Goal: Task Accomplishment & Management: Manage account settings

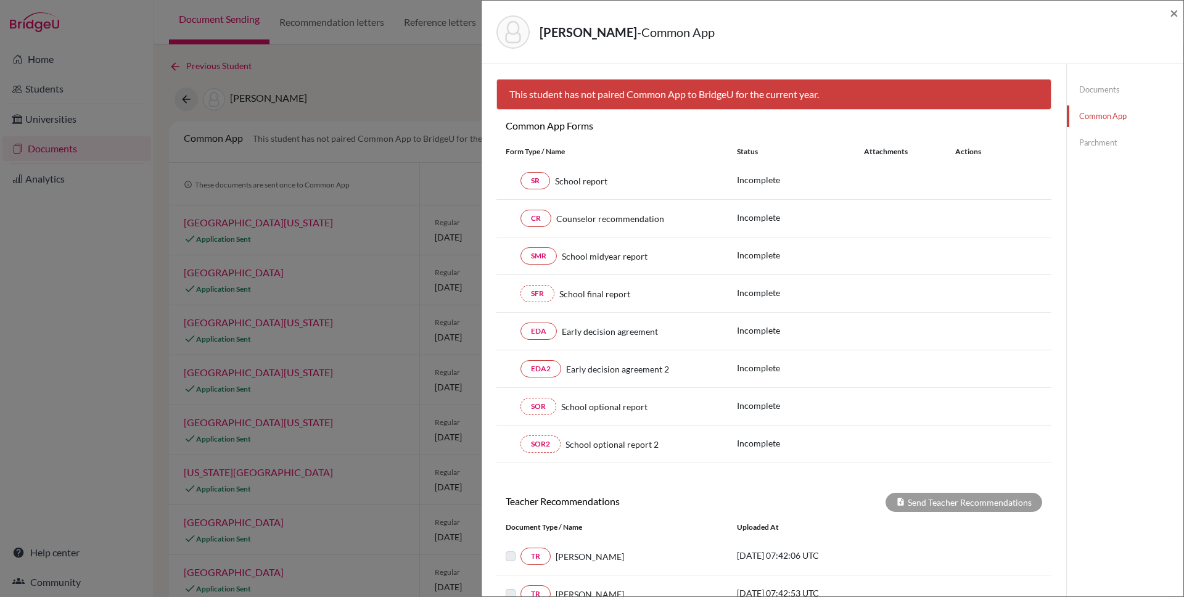
click at [363, 81] on div "Nguyen, Khang - Common App × × This student has not paired Common App to Bridge…" at bounding box center [592, 298] width 1184 height 597
click at [1173, 10] on span "×" at bounding box center [1174, 13] width 9 height 18
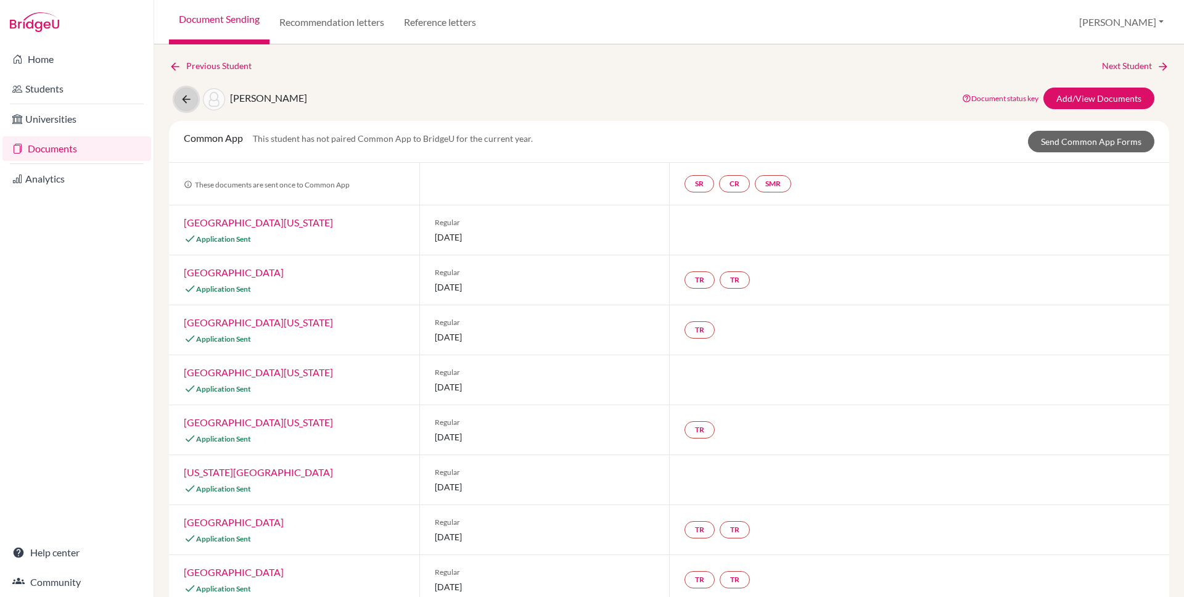
click at [187, 93] on icon at bounding box center [186, 99] width 12 height 12
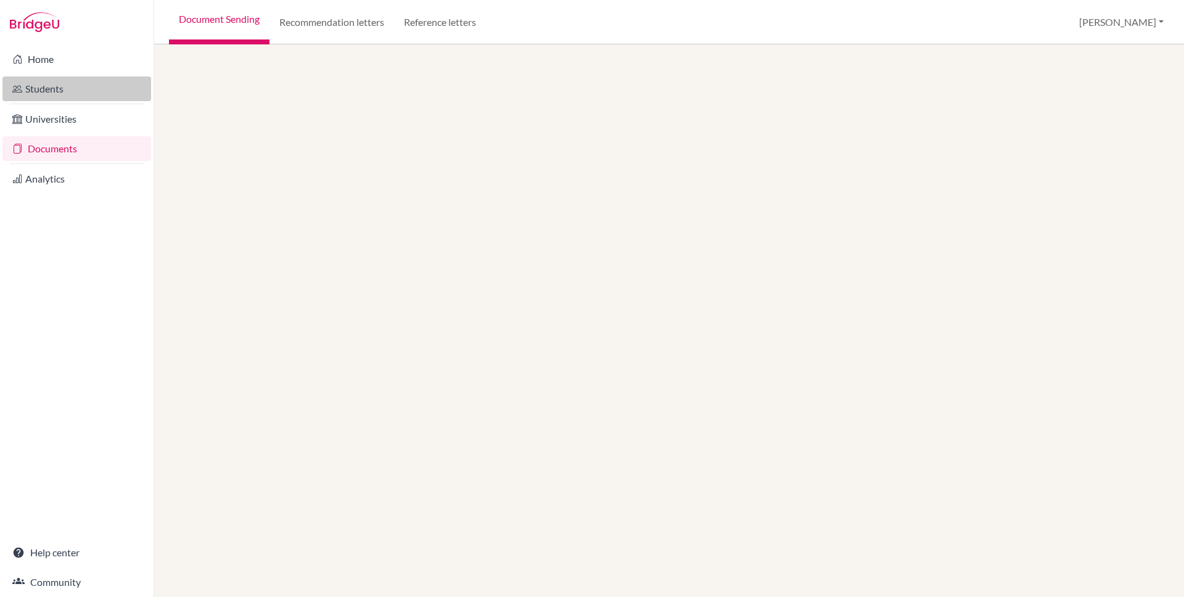
click at [62, 81] on link "Students" at bounding box center [76, 88] width 149 height 25
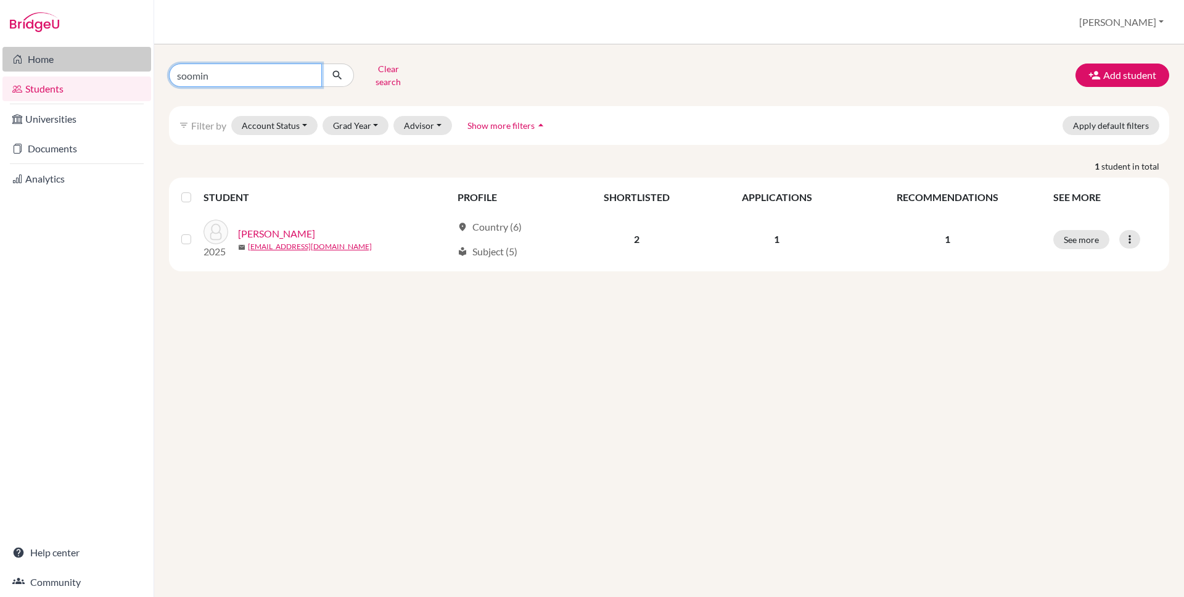
drag, startPoint x: 232, startPoint y: 79, endPoint x: 89, endPoint y: 68, distance: 144.1
click at [89, 68] on div "Home Students Universities Documents Analytics Help center Community Students o…" at bounding box center [592, 298] width 1184 height 597
click at [226, 14] on div "Students overview Julian Profile School Settings Log out" at bounding box center [669, 22] width 1030 height 44
drag, startPoint x: 208, startPoint y: 69, endPoint x: 144, endPoint y: 70, distance: 64.8
click at [139, 71] on div "Home Students Universities Documents Analytics Help center Community Students o…" at bounding box center [592, 298] width 1184 height 597
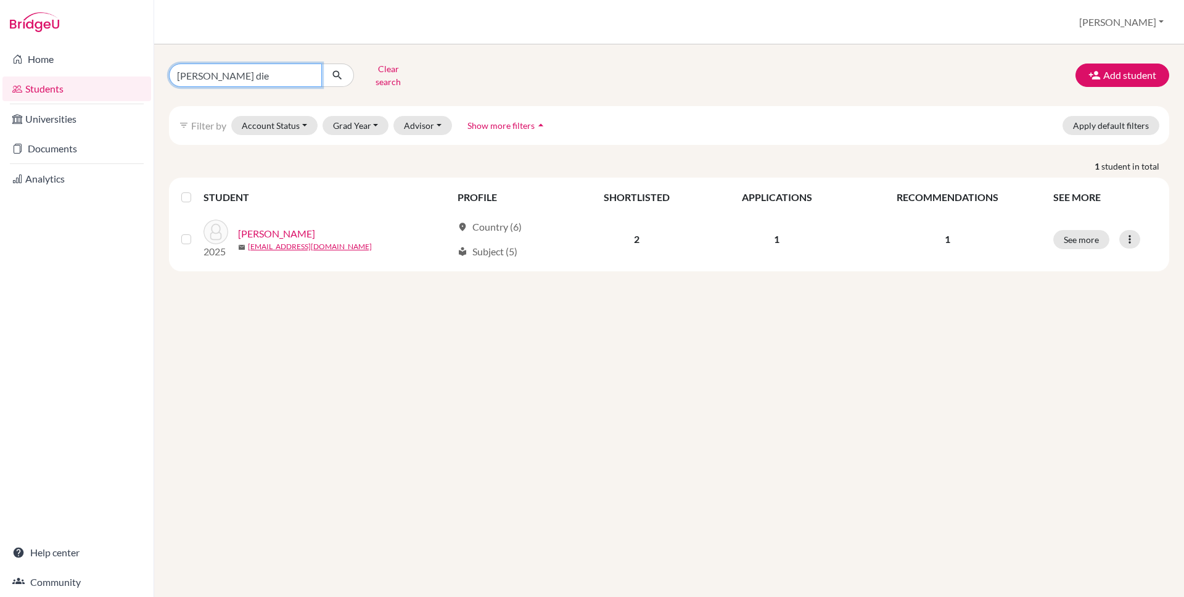
type input "[PERSON_NAME][DEMOGRAPHIC_DATA]"
click button "submit" at bounding box center [337, 75] width 33 height 23
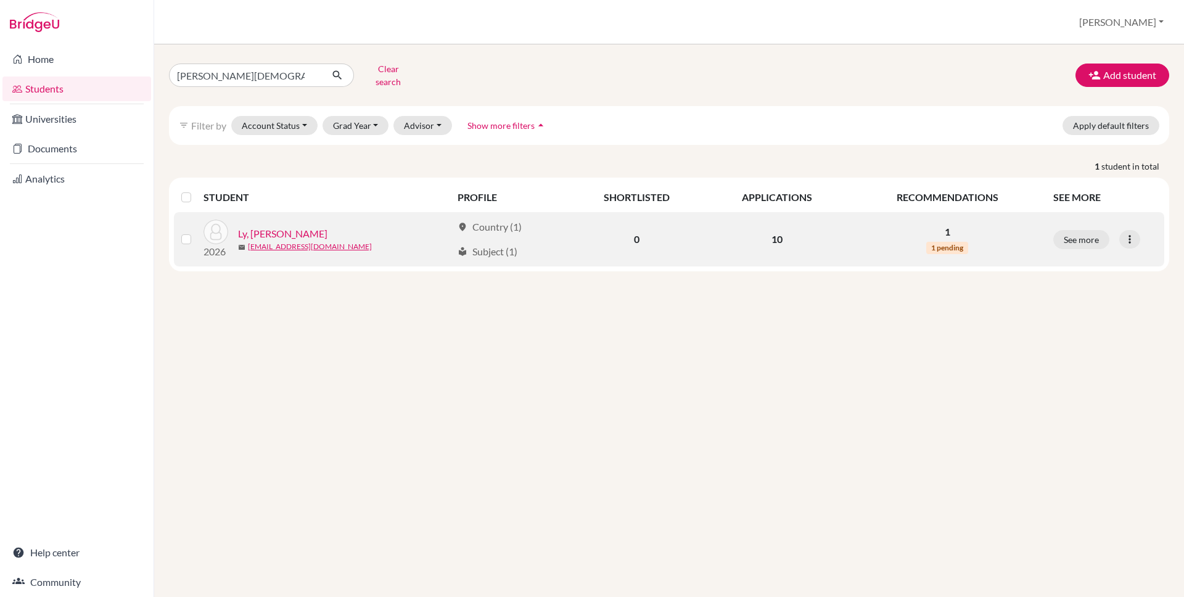
click at [274, 226] on link "Ly, [PERSON_NAME]" at bounding box center [282, 233] width 89 height 15
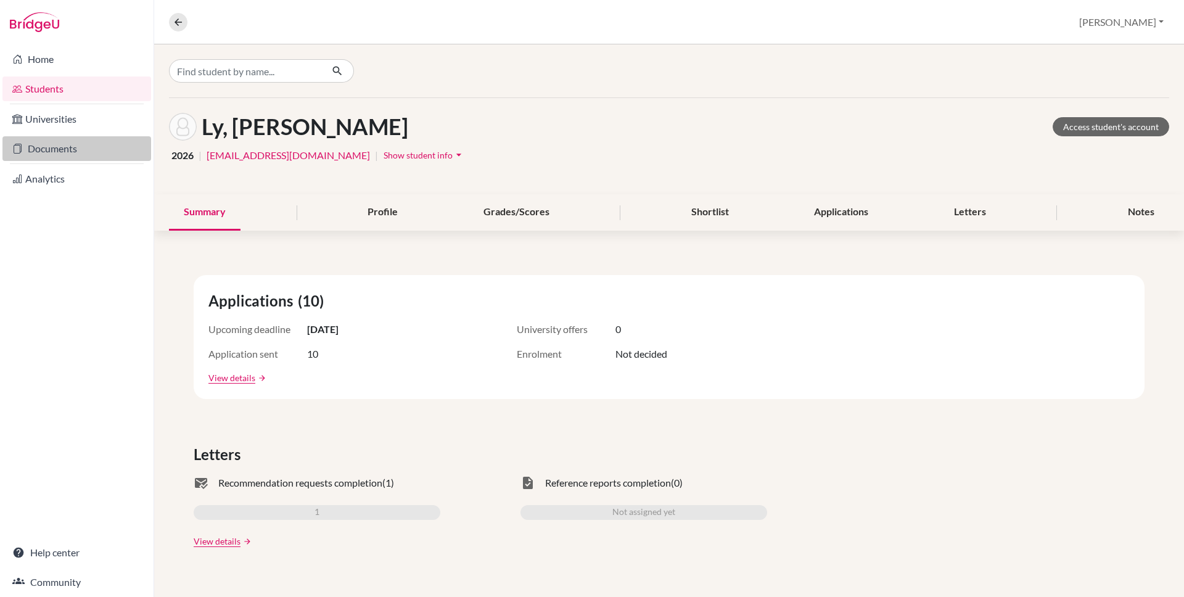
click at [49, 145] on link "Documents" at bounding box center [76, 148] width 149 height 25
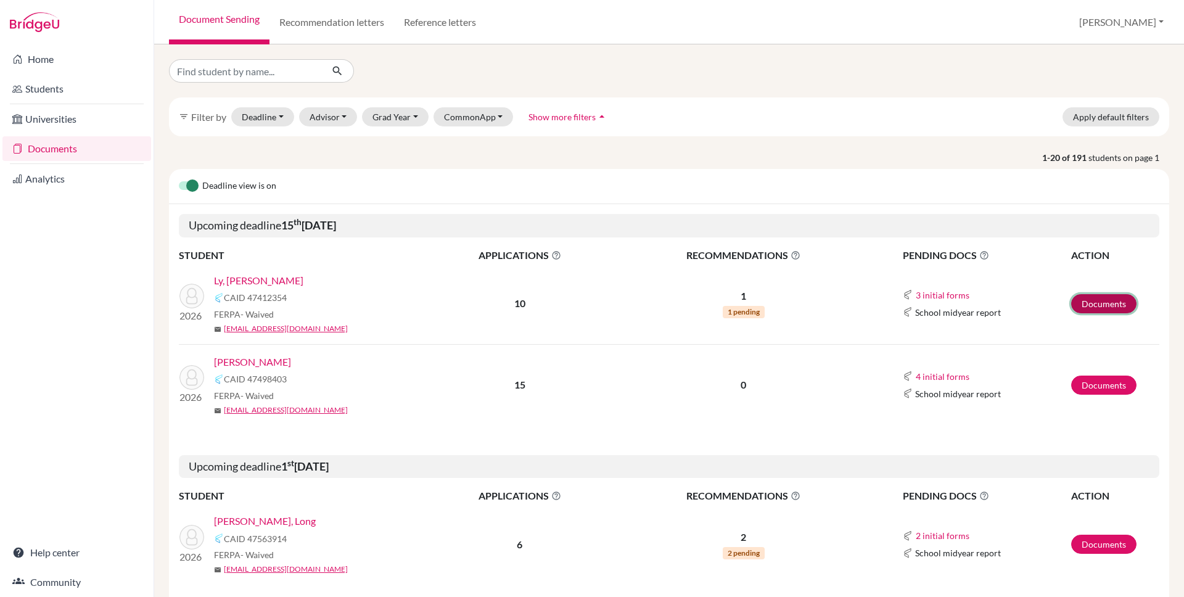
click at [1095, 302] on link "Documents" at bounding box center [1103, 303] width 65 height 19
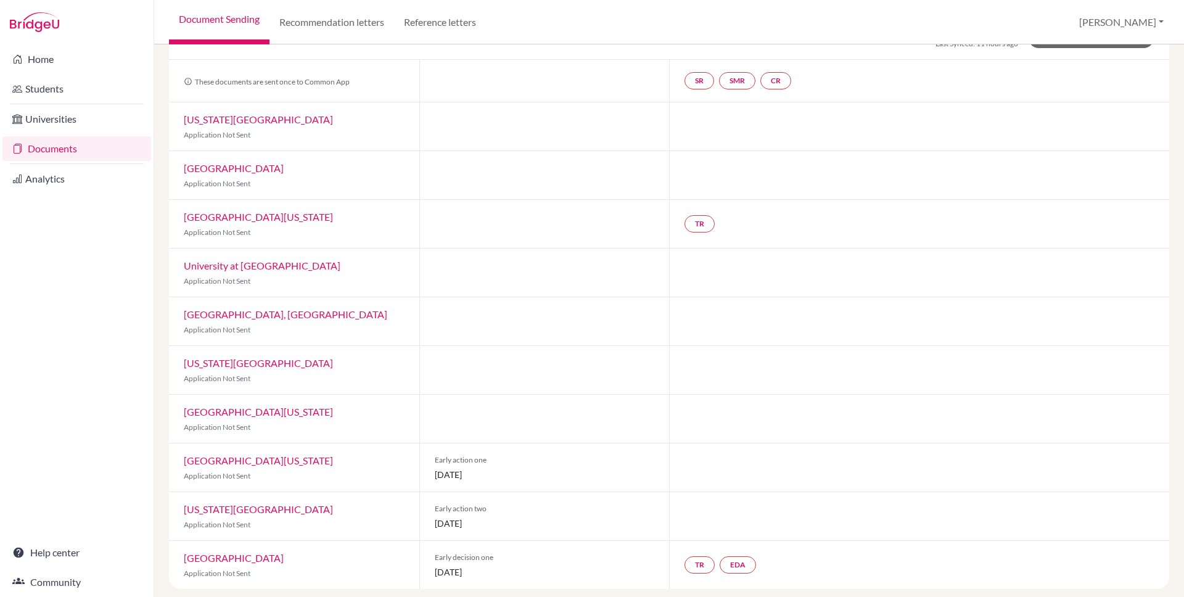
scroll to position [112, 0]
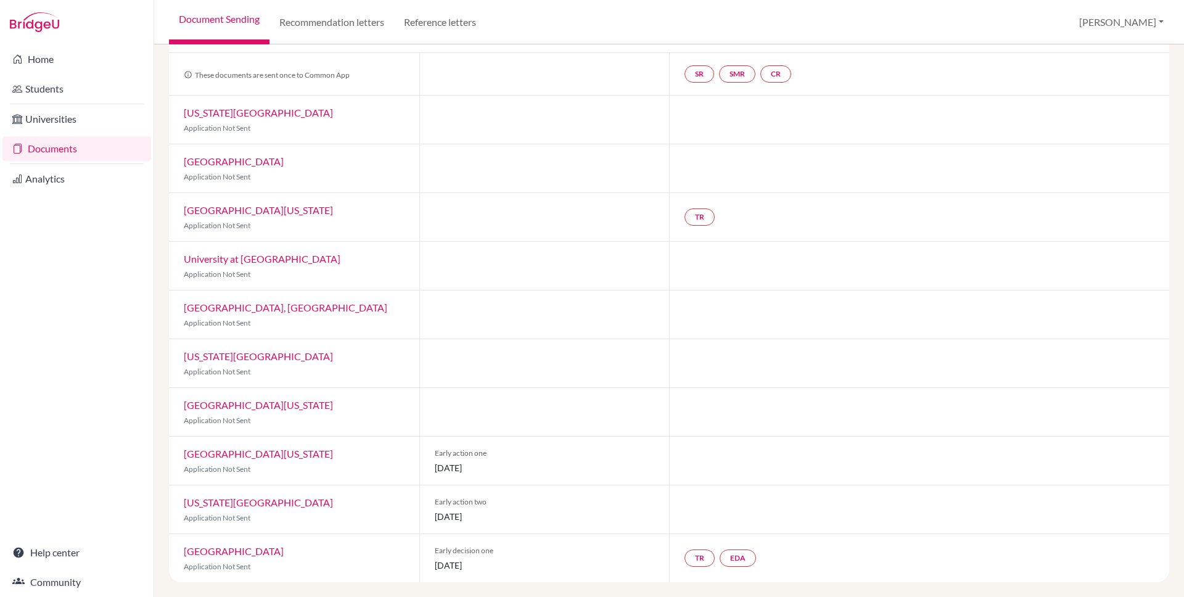
click at [268, 452] on link "[GEOGRAPHIC_DATA][US_STATE]" at bounding box center [258, 454] width 149 height 12
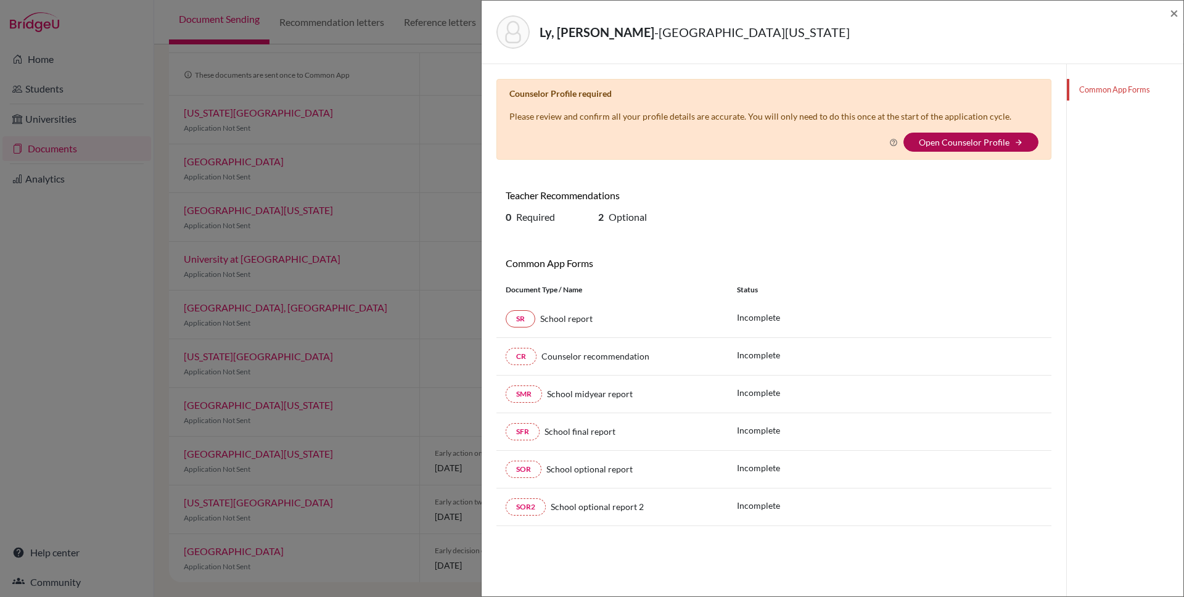
click at [940, 144] on link "Open Counselor Profile" at bounding box center [964, 142] width 91 height 10
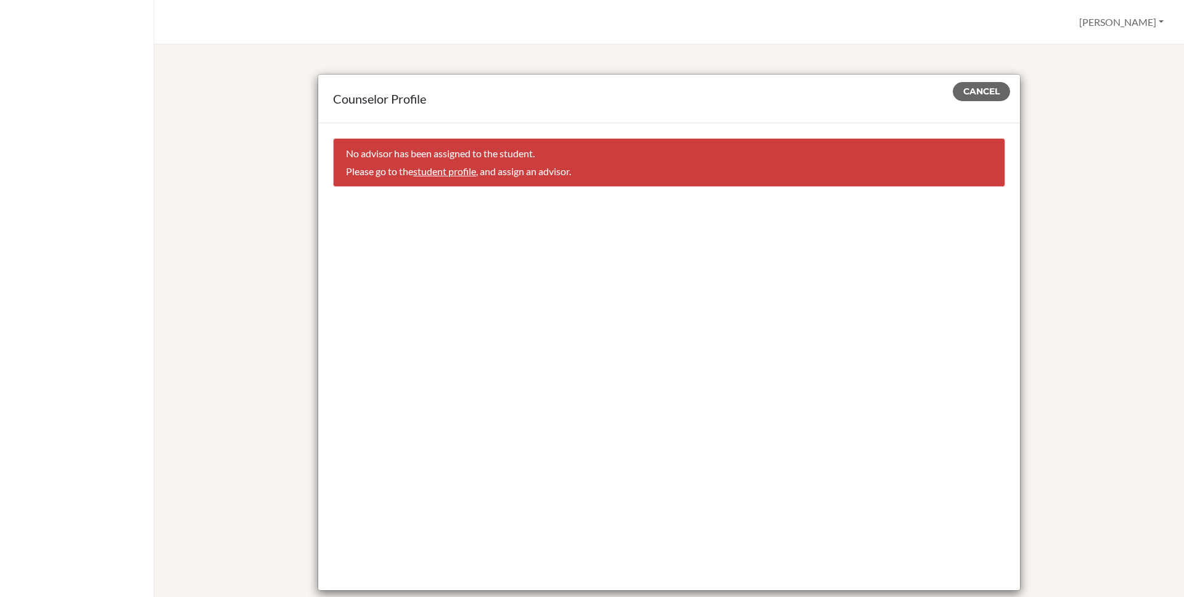
click at [444, 169] on link "student profile" at bounding box center [444, 171] width 63 height 12
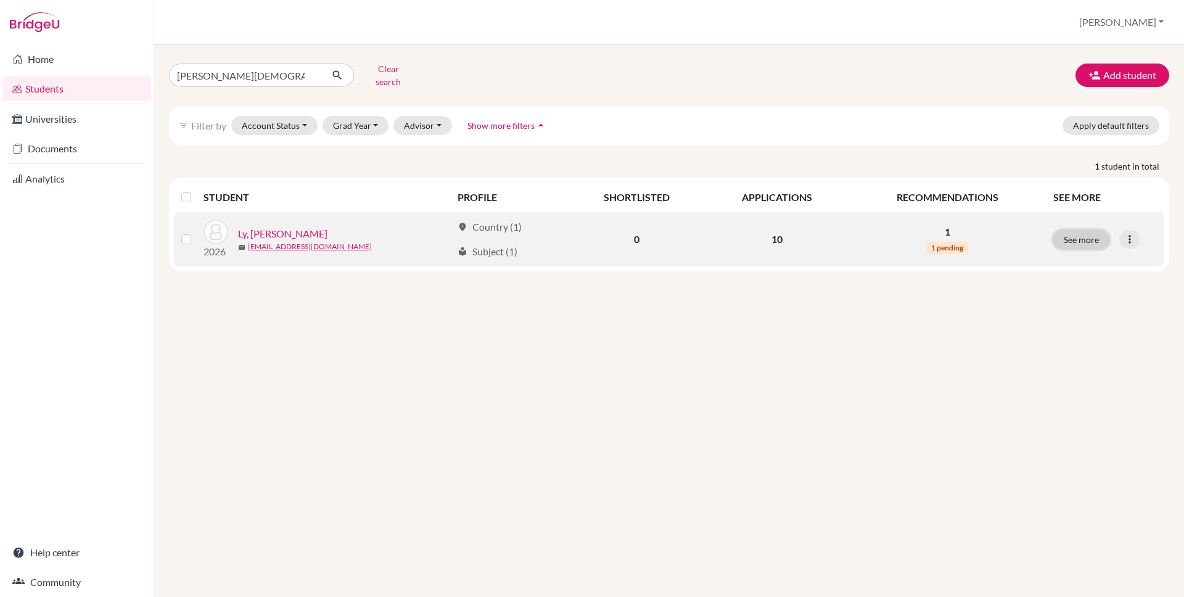
click at [1071, 230] on button "See more" at bounding box center [1081, 239] width 56 height 19
click at [268, 226] on link "Ly, [PERSON_NAME]" at bounding box center [282, 233] width 89 height 15
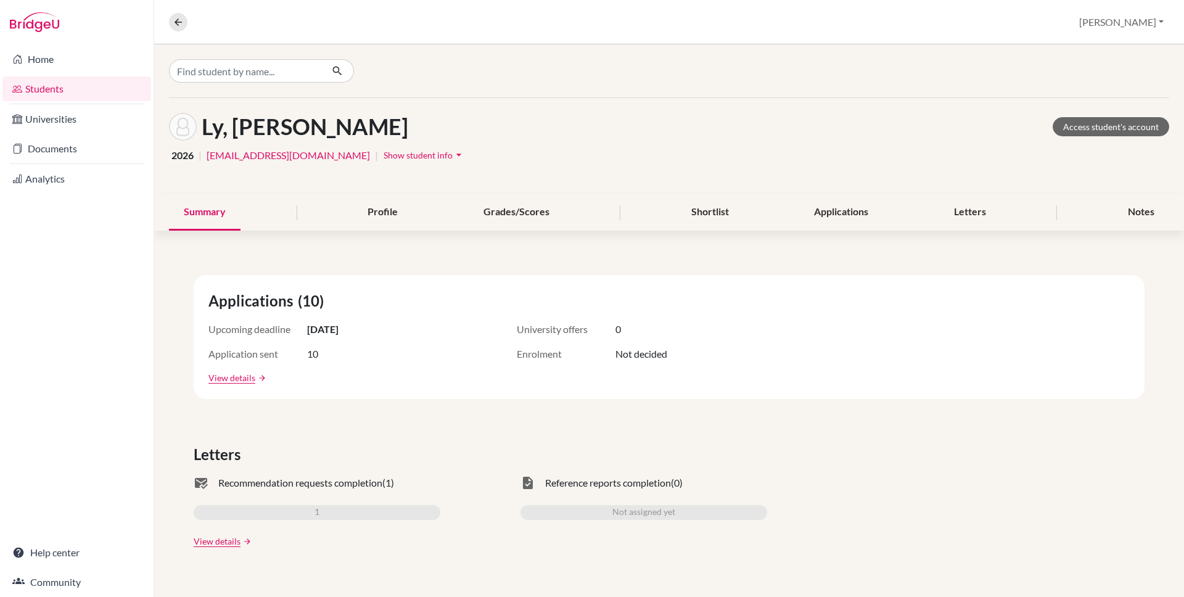
click at [401, 156] on span "Show student info" at bounding box center [418, 155] width 69 height 10
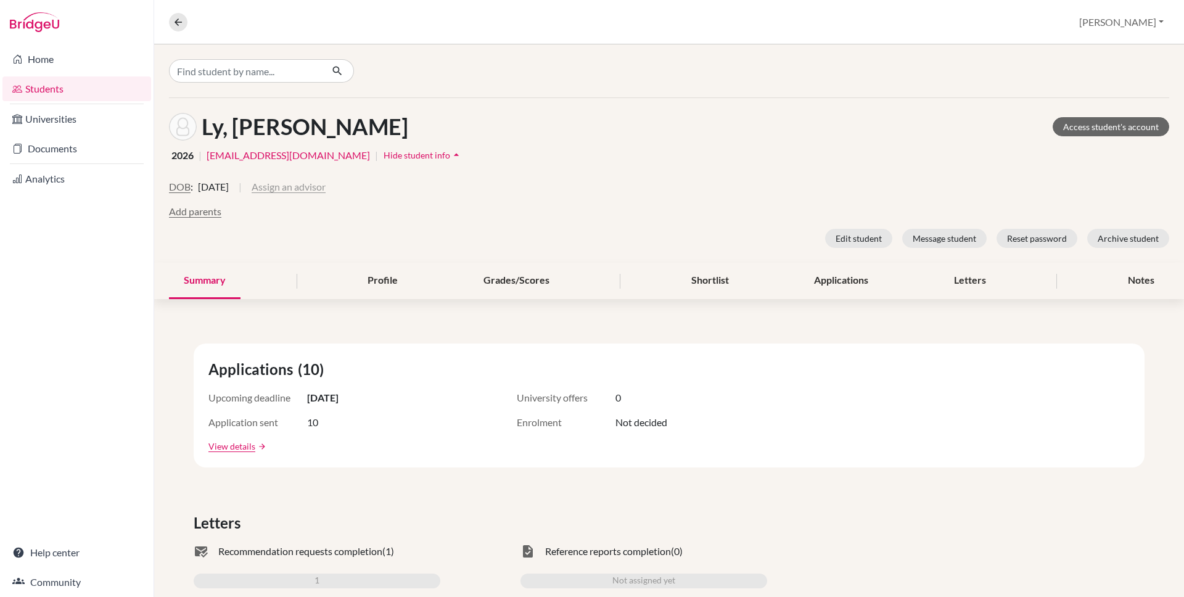
click at [294, 187] on button "Assign an advisor" at bounding box center [289, 186] width 74 height 15
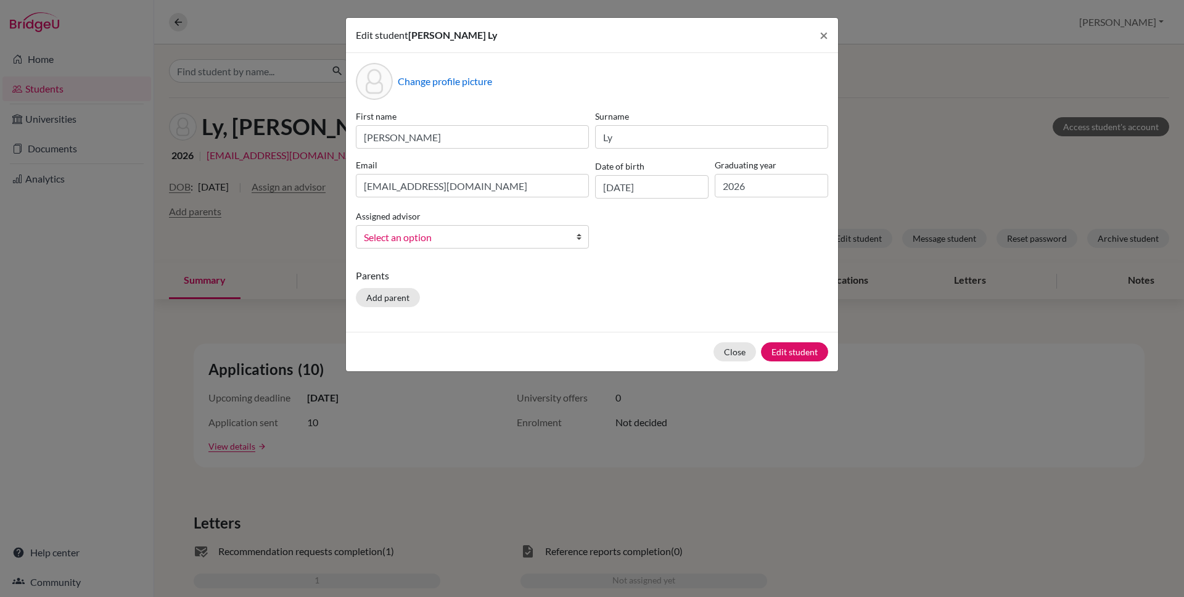
click at [392, 234] on span "Select an option" at bounding box center [464, 237] width 201 height 16
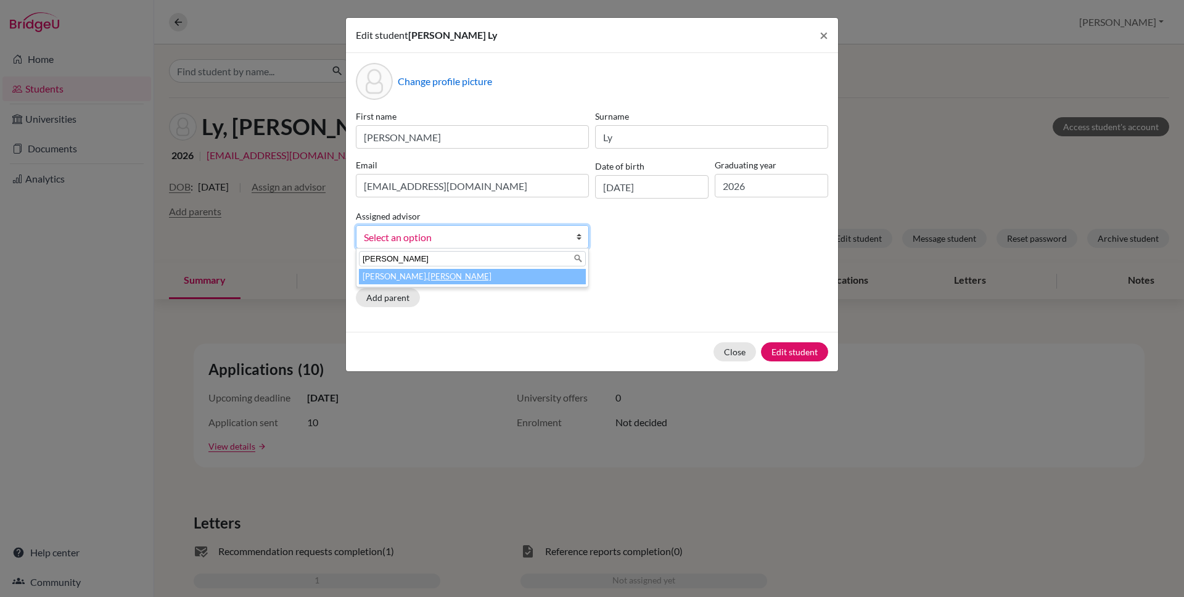
type input "[PERSON_NAME]"
click at [385, 280] on li "[PERSON_NAME]" at bounding box center [472, 276] width 227 height 15
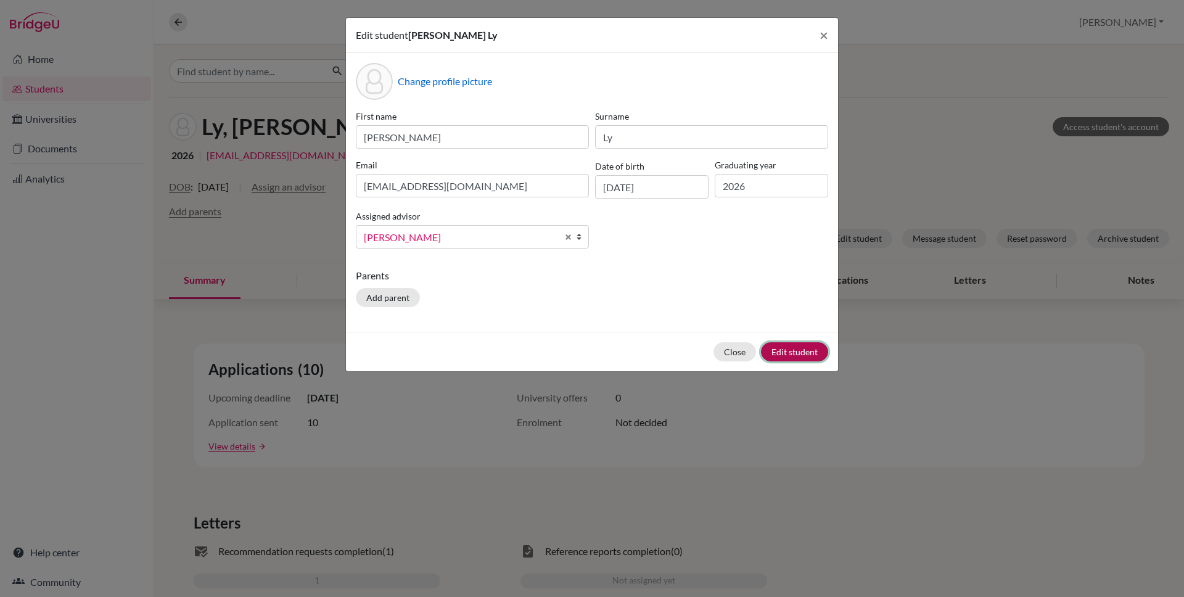
click at [800, 353] on button "Edit student" at bounding box center [794, 351] width 67 height 19
